Goal: Task Accomplishment & Management: Use online tool/utility

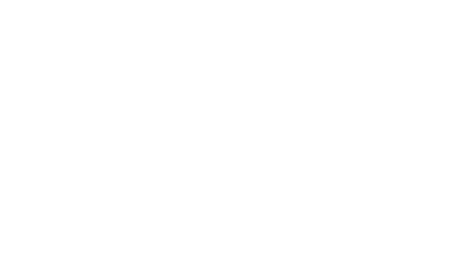
click at [238, 20] on body at bounding box center [234, 127] width 469 height 255
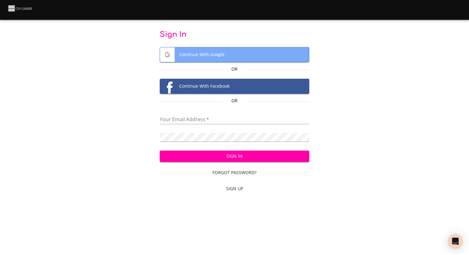
click at [210, 53] on span "Continue With Google" at bounding box center [234, 54] width 149 height 15
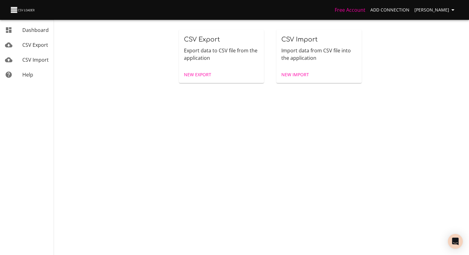
click at [197, 78] on span "New Export" at bounding box center [197, 75] width 27 height 8
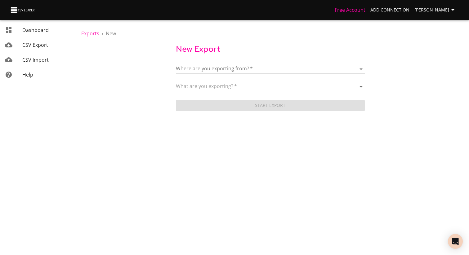
click at [198, 73] on body "Free Account Add Connection Théo Corbin Dashboard CSV Export CSV Import Help Ex…" at bounding box center [234, 127] width 469 height 255
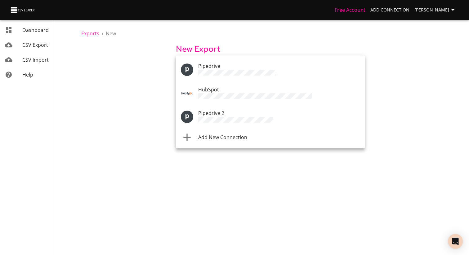
click at [219, 129] on li "Add New Connection" at bounding box center [270, 137] width 189 height 17
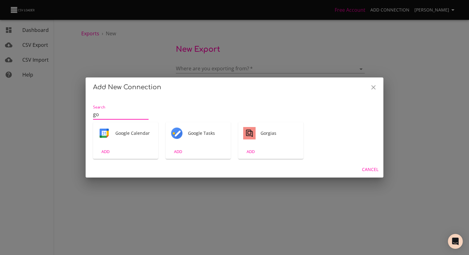
type input "g"
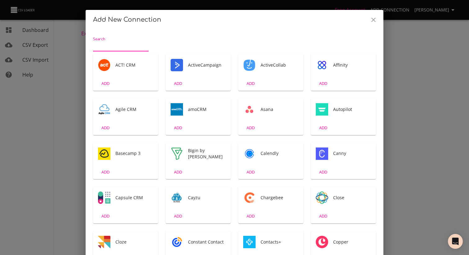
scroll to position [1, 0]
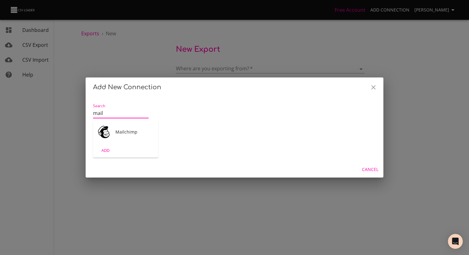
type input "mail"
click at [371, 84] on icon "Close" at bounding box center [373, 87] width 7 height 7
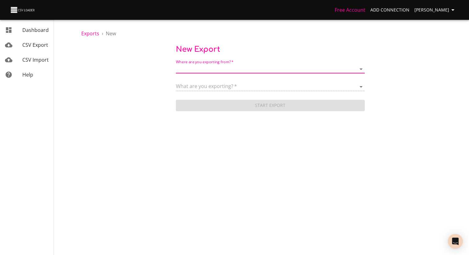
click at [30, 48] on span "CSV Export" at bounding box center [35, 45] width 26 height 7
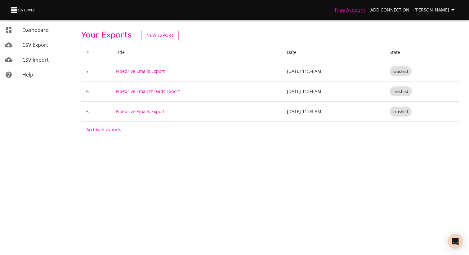
click at [354, 10] on link "Free Account" at bounding box center [350, 10] width 31 height 7
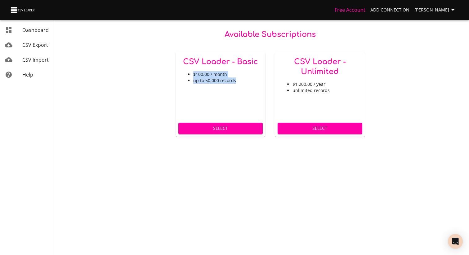
drag, startPoint x: 236, startPoint y: 81, endPoint x: 187, endPoint y: 73, distance: 49.6
click at [187, 73] on ul "$100.00 / month up to 50,000 records" at bounding box center [221, 77] width 80 height 12
click at [460, 239] on div "Open Intercom Messenger" at bounding box center [455, 242] width 16 height 16
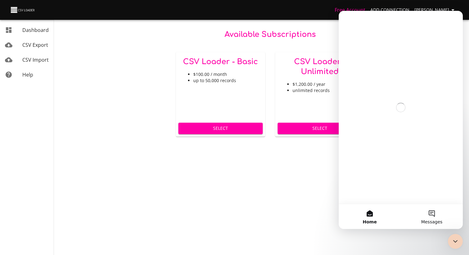
click at [426, 218] on button "Messages" at bounding box center [432, 216] width 62 height 25
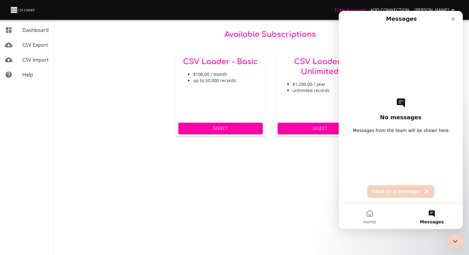
click at [393, 192] on button "Send us a message" at bounding box center [400, 192] width 67 height 12
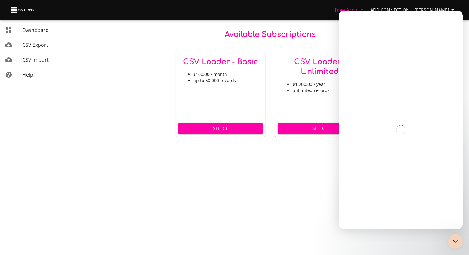
click at [402, 146] on div "Intercom messenger" at bounding box center [401, 130] width 124 height 199
click at [287, 207] on body "Free Account Add Connection Théo Corbin Dashboard CSV Export CSV Import Help Av…" at bounding box center [234, 127] width 469 height 255
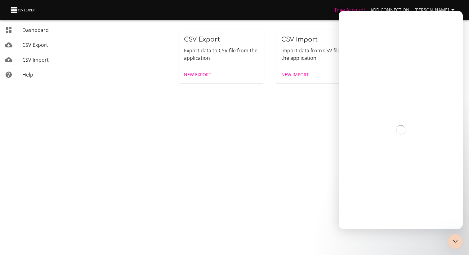
click at [317, 107] on body "Free Account Add Connection Théo Corbin Dashboard CSV Export CSV Import Help CS…" at bounding box center [234, 127] width 469 height 255
click at [450, 241] on div "Close Intercom Messenger" at bounding box center [454, 240] width 15 height 15
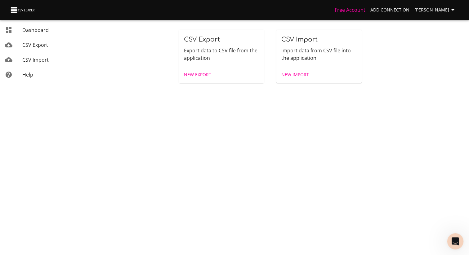
click at [454, 239] on icon "Open Intercom Messenger" at bounding box center [455, 241] width 10 height 10
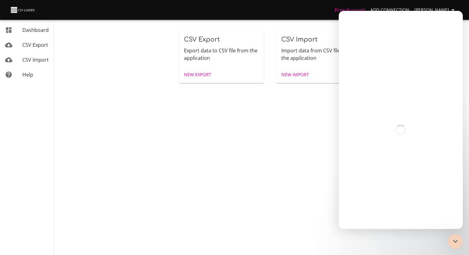
click at [257, 96] on div "CSV Export Export data to CSV file from the application New Export CSV Import I…" at bounding box center [270, 52] width 398 height 104
click at [455, 238] on icon "Close Intercom Messenger" at bounding box center [454, 240] width 7 height 7
